Goal: Information Seeking & Learning: Learn about a topic

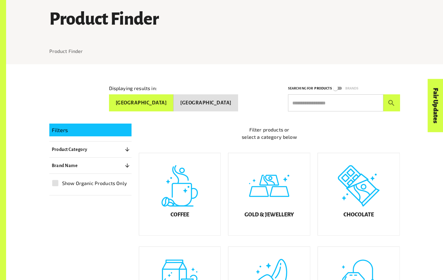
scroll to position [43, 0]
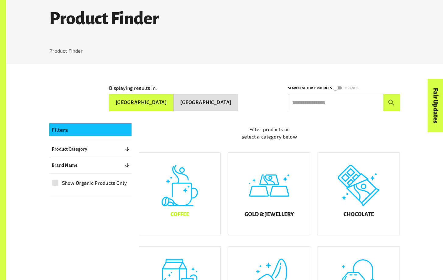
click at [173, 225] on div "Coffee" at bounding box center [180, 194] width 82 height 82
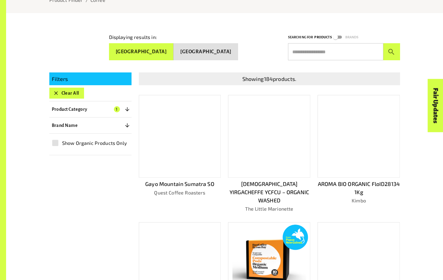
scroll to position [104, 0]
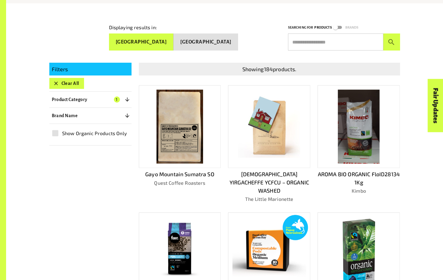
click at [245, 175] on p "[DEMOGRAPHIC_DATA] YIRGACHEFFE YCFCU – ORGANIC WASHED" at bounding box center [269, 182] width 82 height 24
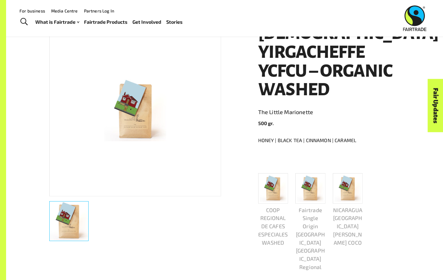
scroll to position [109, 0]
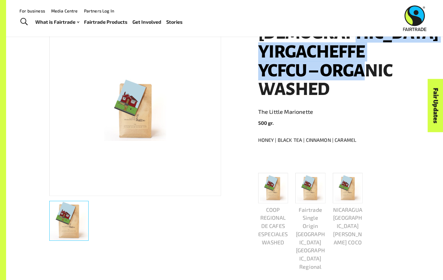
drag, startPoint x: 343, startPoint y: 94, endPoint x: 262, endPoint y: 54, distance: 90.6
click at [262, 53] on h1 "[DEMOGRAPHIC_DATA] YIRGACHEFFE YCFCU – ORGANIC WASHED" at bounding box center [329, 61] width 142 height 75
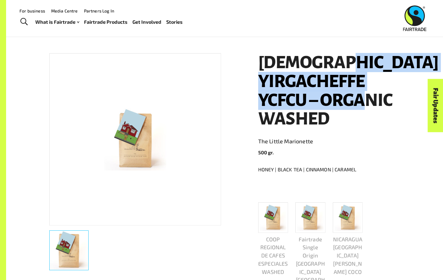
scroll to position [61, 0]
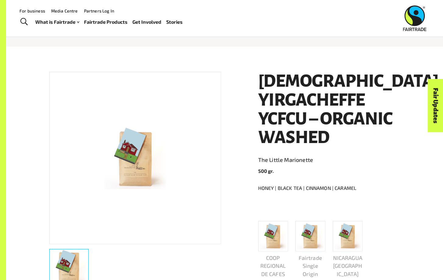
click at [264, 82] on h1 "[DEMOGRAPHIC_DATA] YIRGACHEFFE YCFCU – ORGANIC WASHED" at bounding box center [329, 109] width 142 height 75
click at [126, 152] on img at bounding box center [135, 158] width 62 height 62
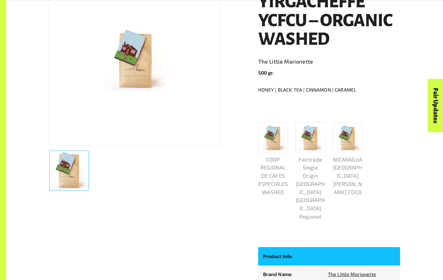
scroll to position [159, 0]
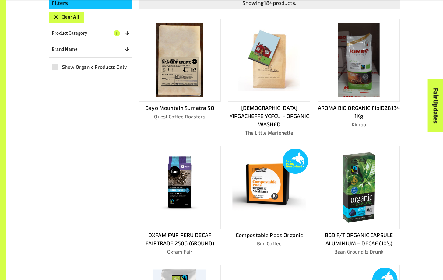
scroll to position [171, 0]
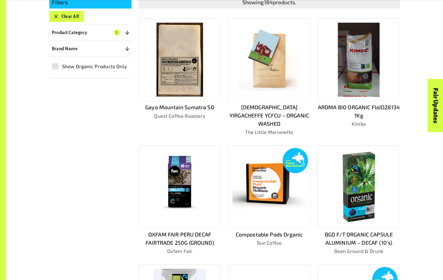
click at [180, 233] on p "OXFAM FAIR PERU DECAF FAIRTRADE 250G (GROUND)" at bounding box center [180, 238] width 82 height 16
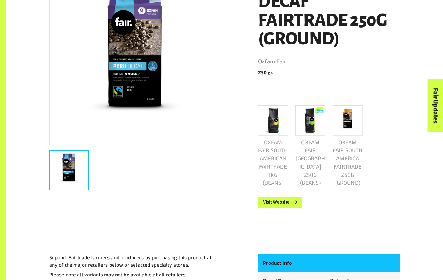
scroll to position [159, 0]
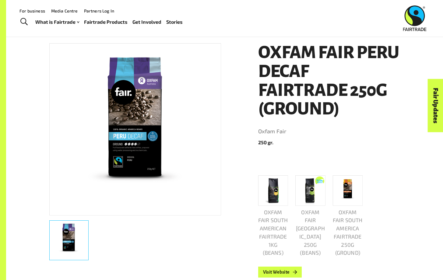
scroll to position [60, 0]
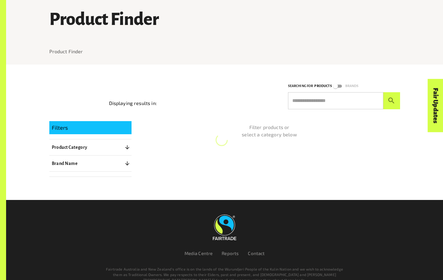
scroll to position [43, 0]
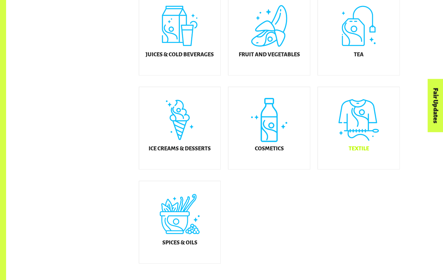
click at [357, 151] on div "Textile" at bounding box center [359, 128] width 82 height 82
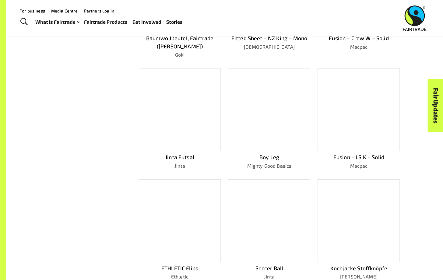
click at [182, 154] on p "Jinta Futsal" at bounding box center [180, 157] width 82 height 8
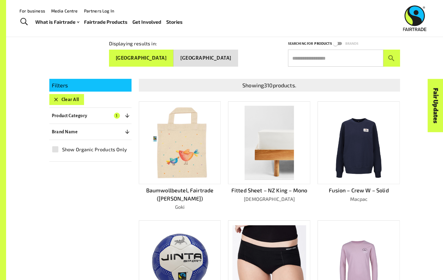
scroll to position [88, 0]
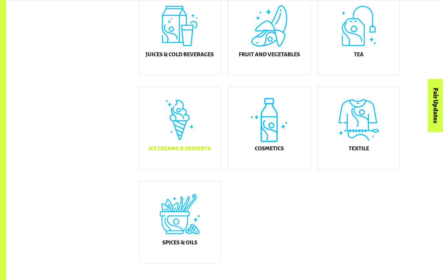
click at [175, 152] on h5 "Ice Creams & Desserts" at bounding box center [180, 149] width 62 height 6
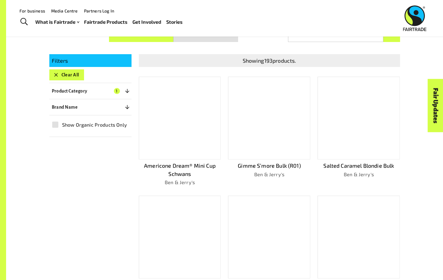
scroll to position [108, 0]
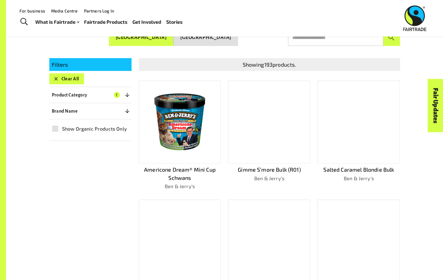
click at [190, 172] on p "Americone Dream® Mini Cup Schwans" at bounding box center [180, 174] width 82 height 16
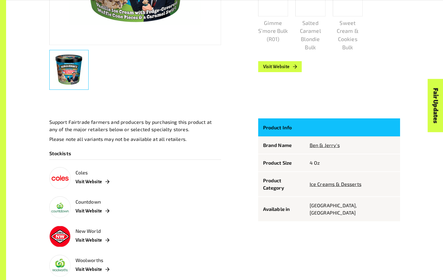
scroll to position [262, 0]
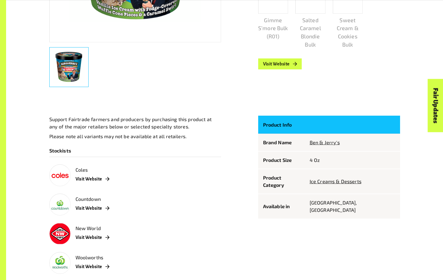
click at [168, 190] on div "Support Fairtrade farmers and producers by purchasing this product at any of th…" at bounding box center [135, 195] width 172 height 159
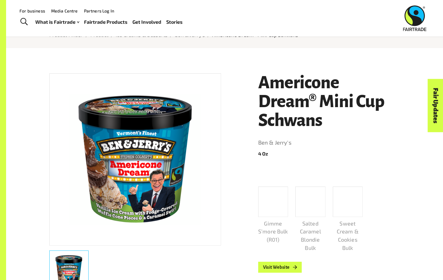
scroll to position [0, 0]
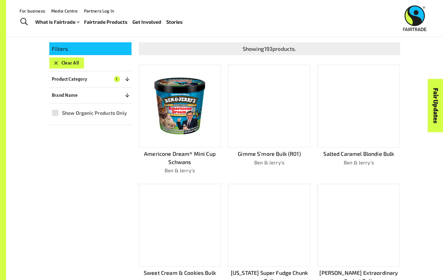
scroll to position [11, 0]
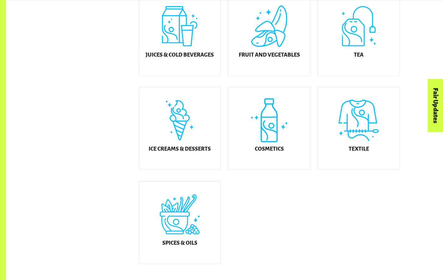
scroll to position [297, 0]
click at [255, 58] on h5 "Fruit and Vegetables" at bounding box center [269, 55] width 61 height 6
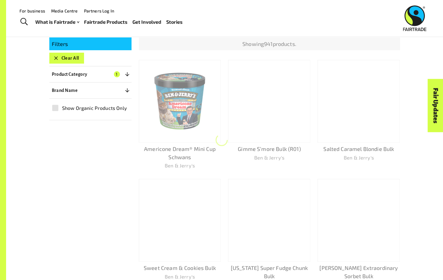
scroll to position [94, 0]
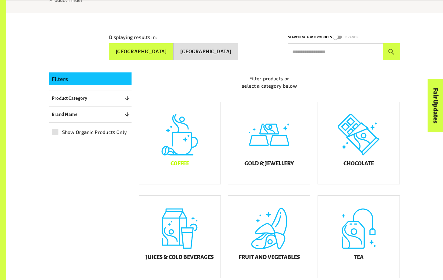
click at [170, 170] on div "Coffee" at bounding box center [180, 143] width 82 height 82
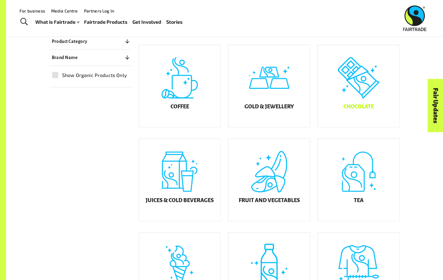
click at [356, 110] on h5 "Chocolate" at bounding box center [358, 107] width 30 height 6
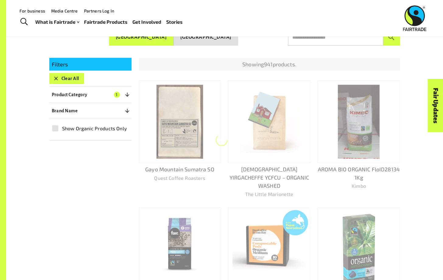
scroll to position [108, 0]
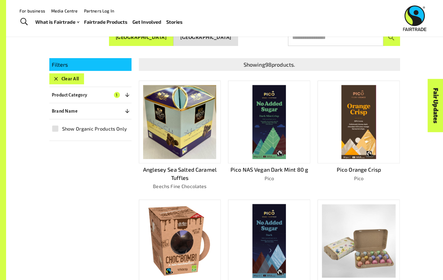
click at [356, 171] on p "Pico Orange Crisp" at bounding box center [358, 170] width 82 height 8
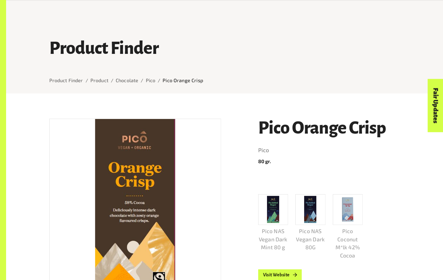
scroll to position [191, 0]
